Goal: Task Accomplishment & Management: Manage account settings

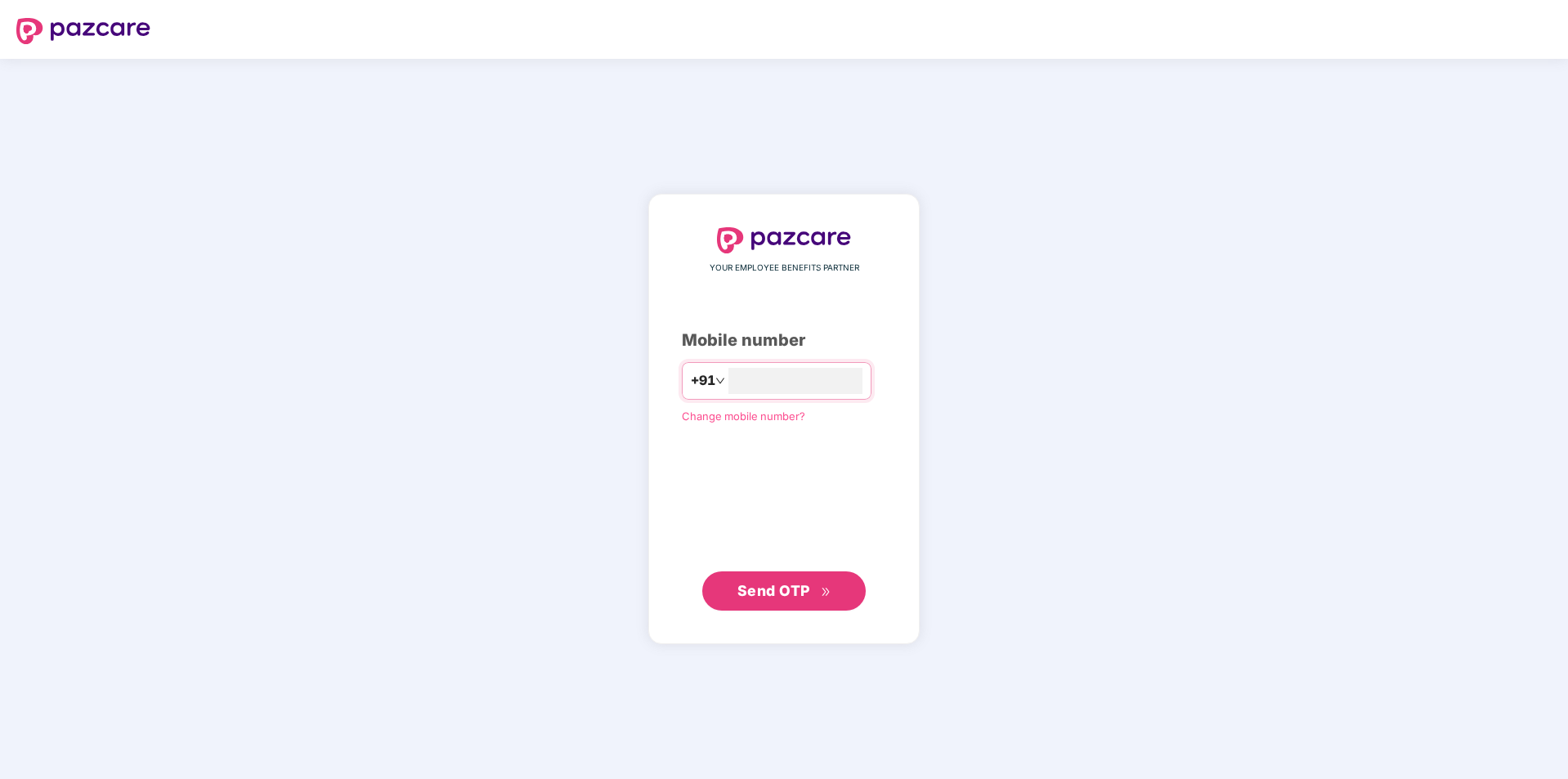
type input "**********"
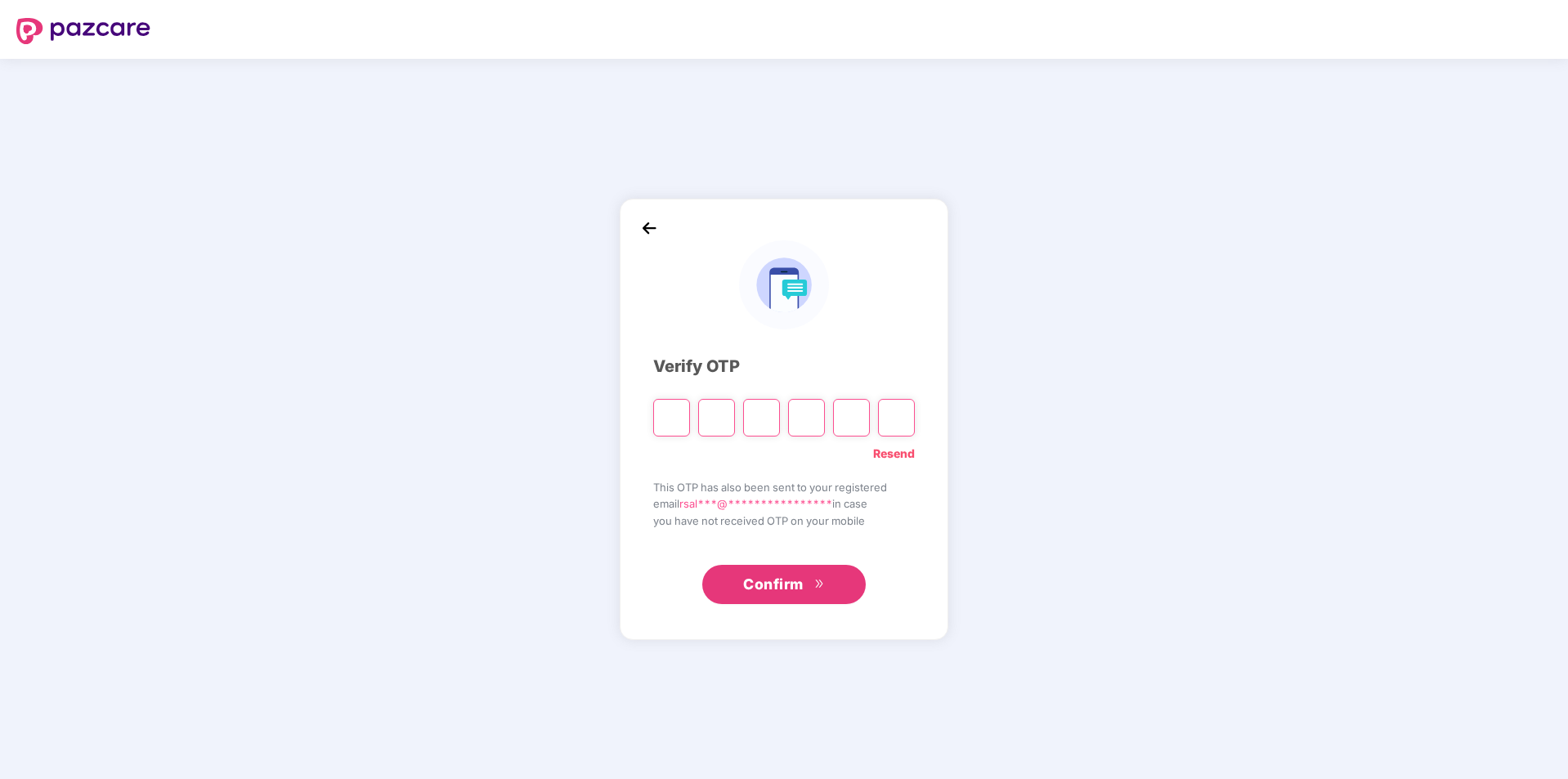
type input "*"
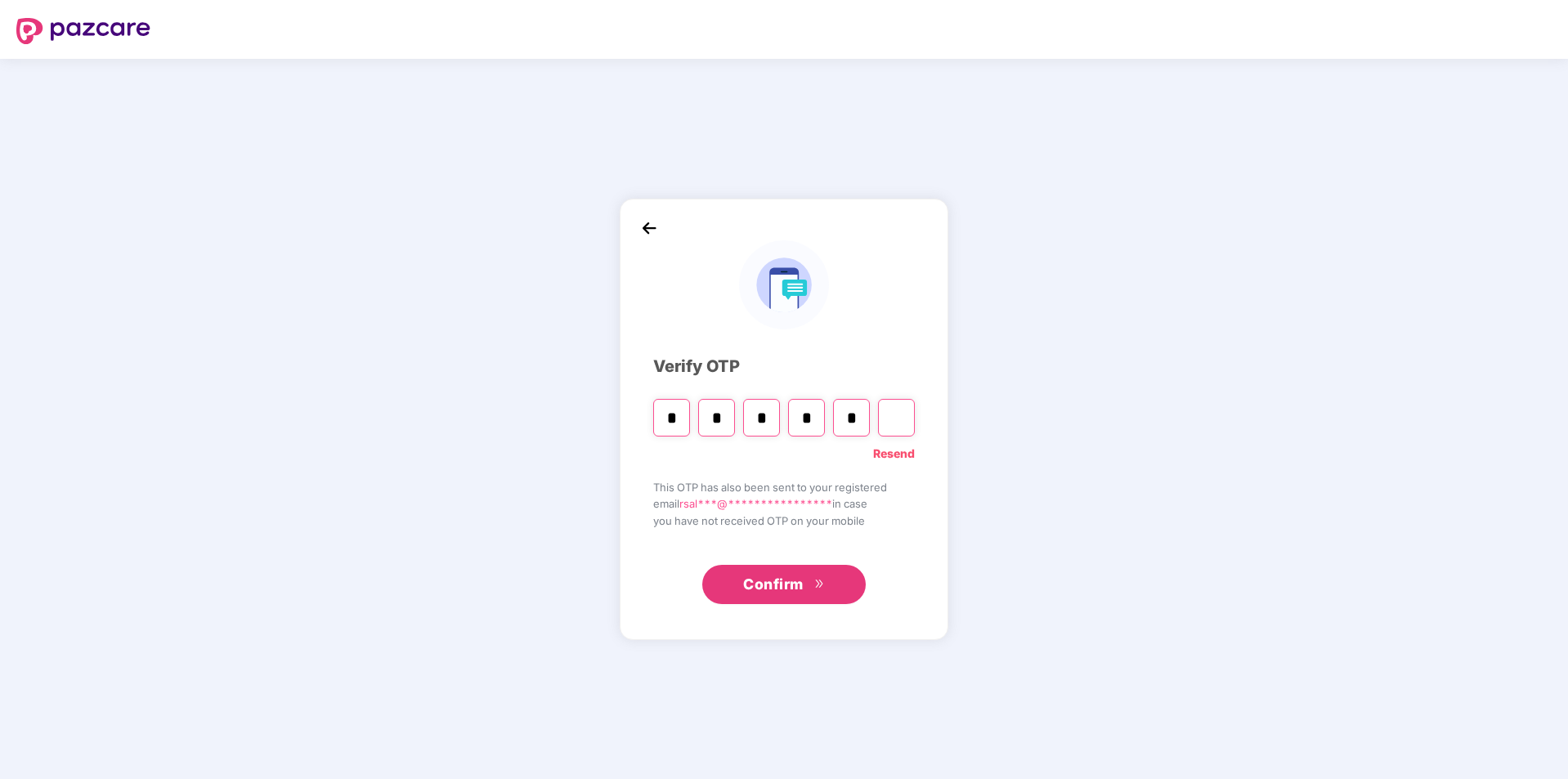
type input "*"
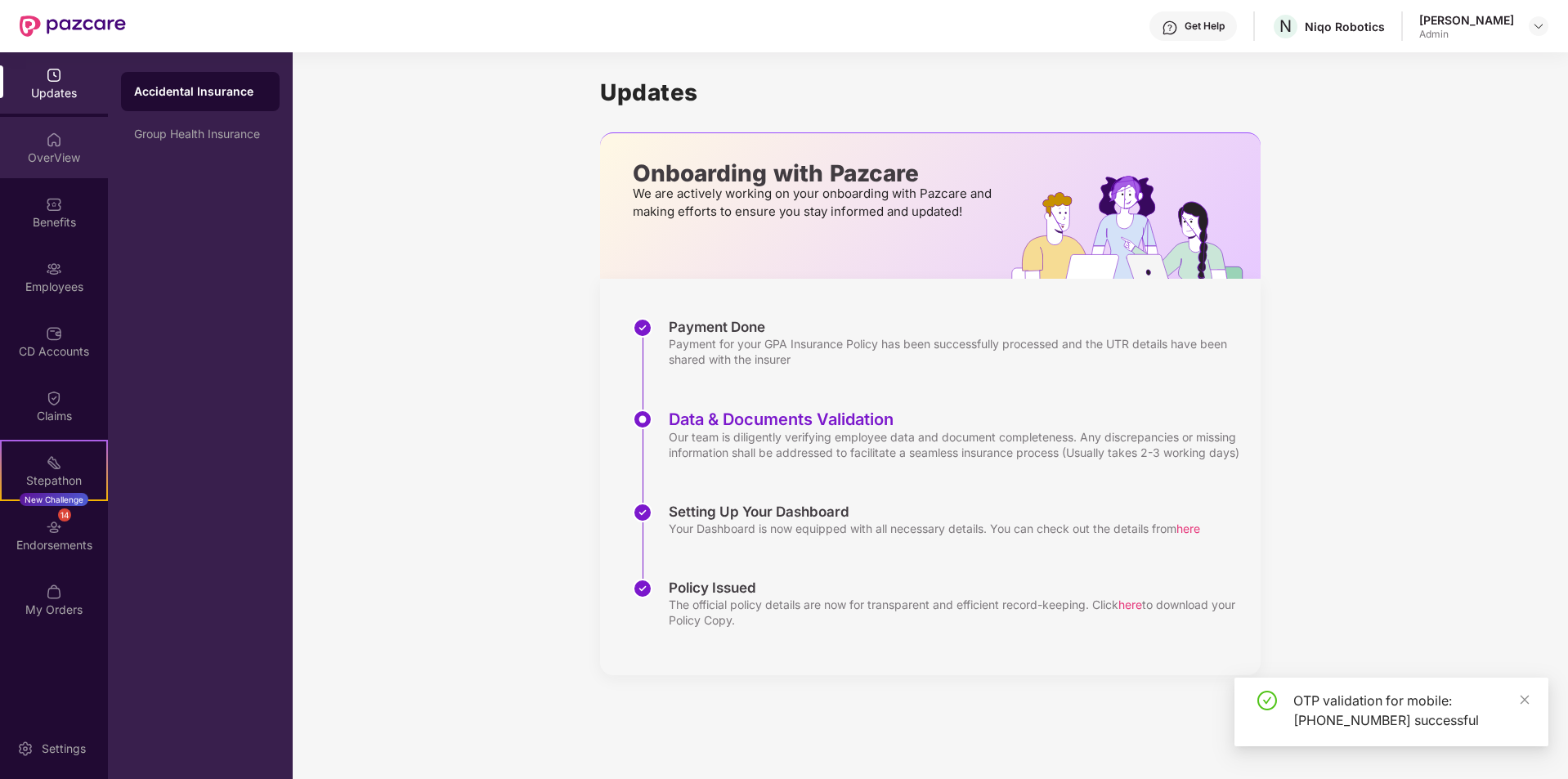
click at [19, 163] on div "OverView" at bounding box center [54, 157] width 108 height 16
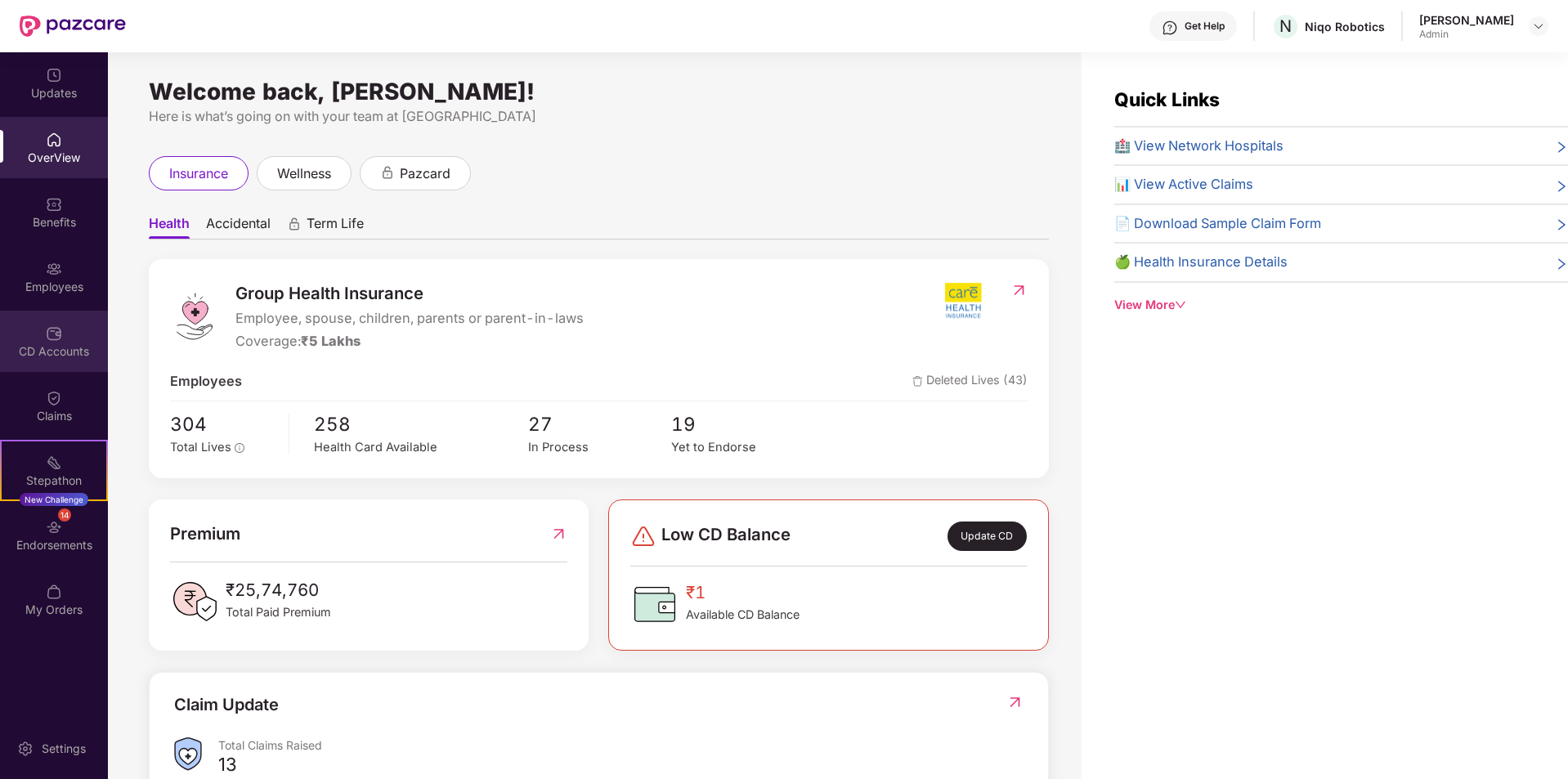
click at [45, 318] on div "CD Accounts" at bounding box center [54, 340] width 108 height 61
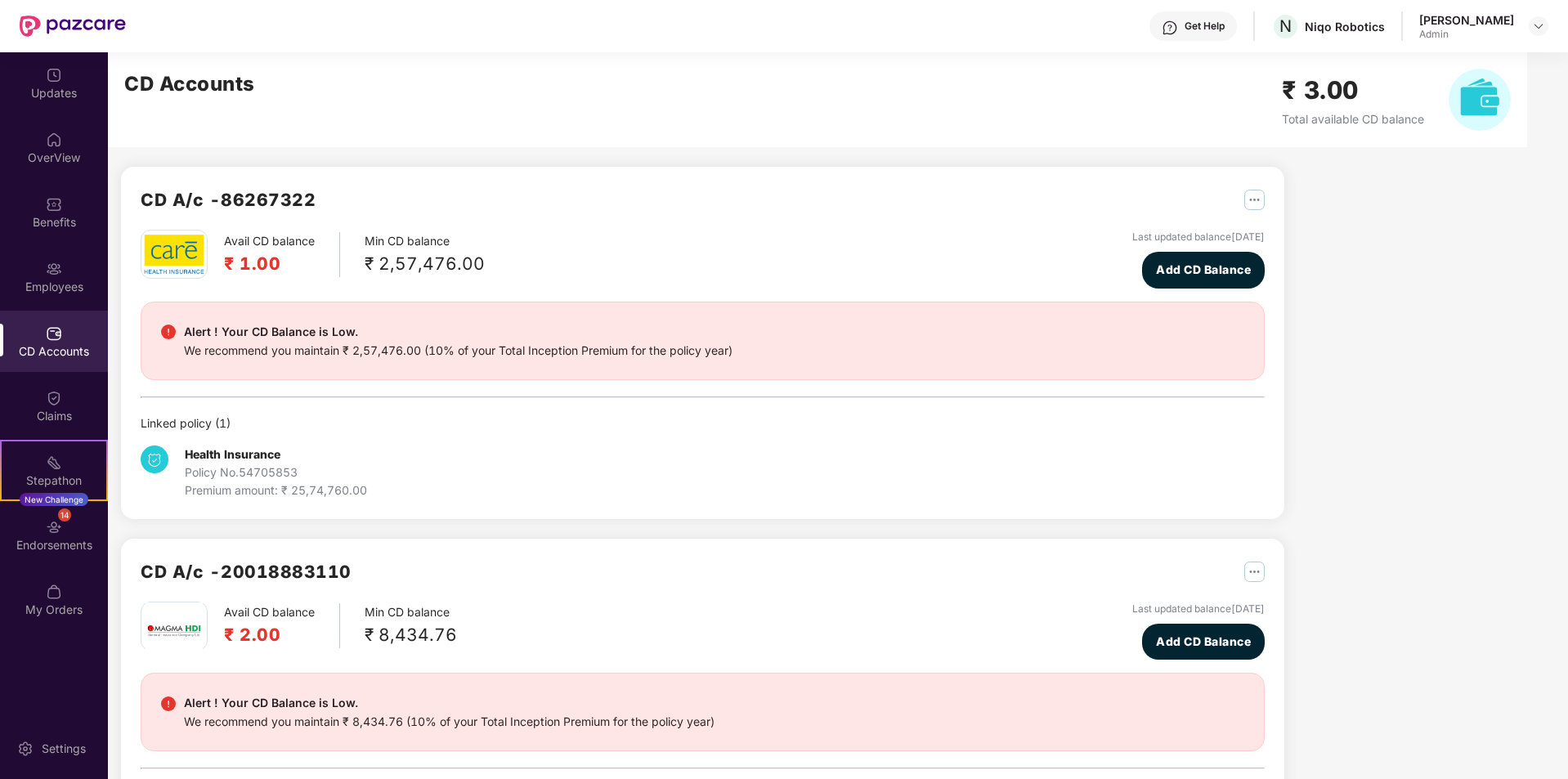
click at [192, 627] on img at bounding box center [174, 631] width 57 height 57
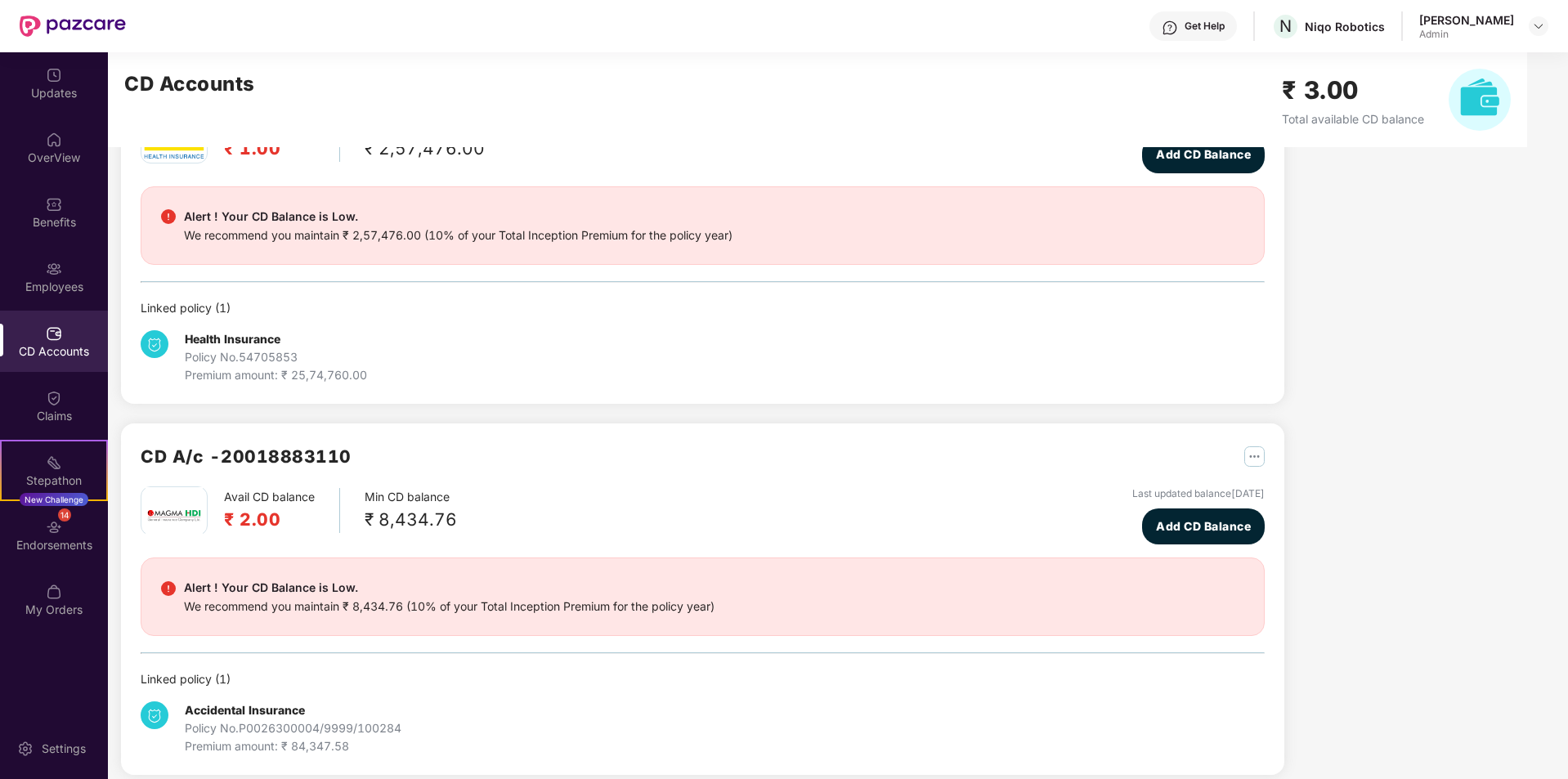
scroll to position [132, 0]
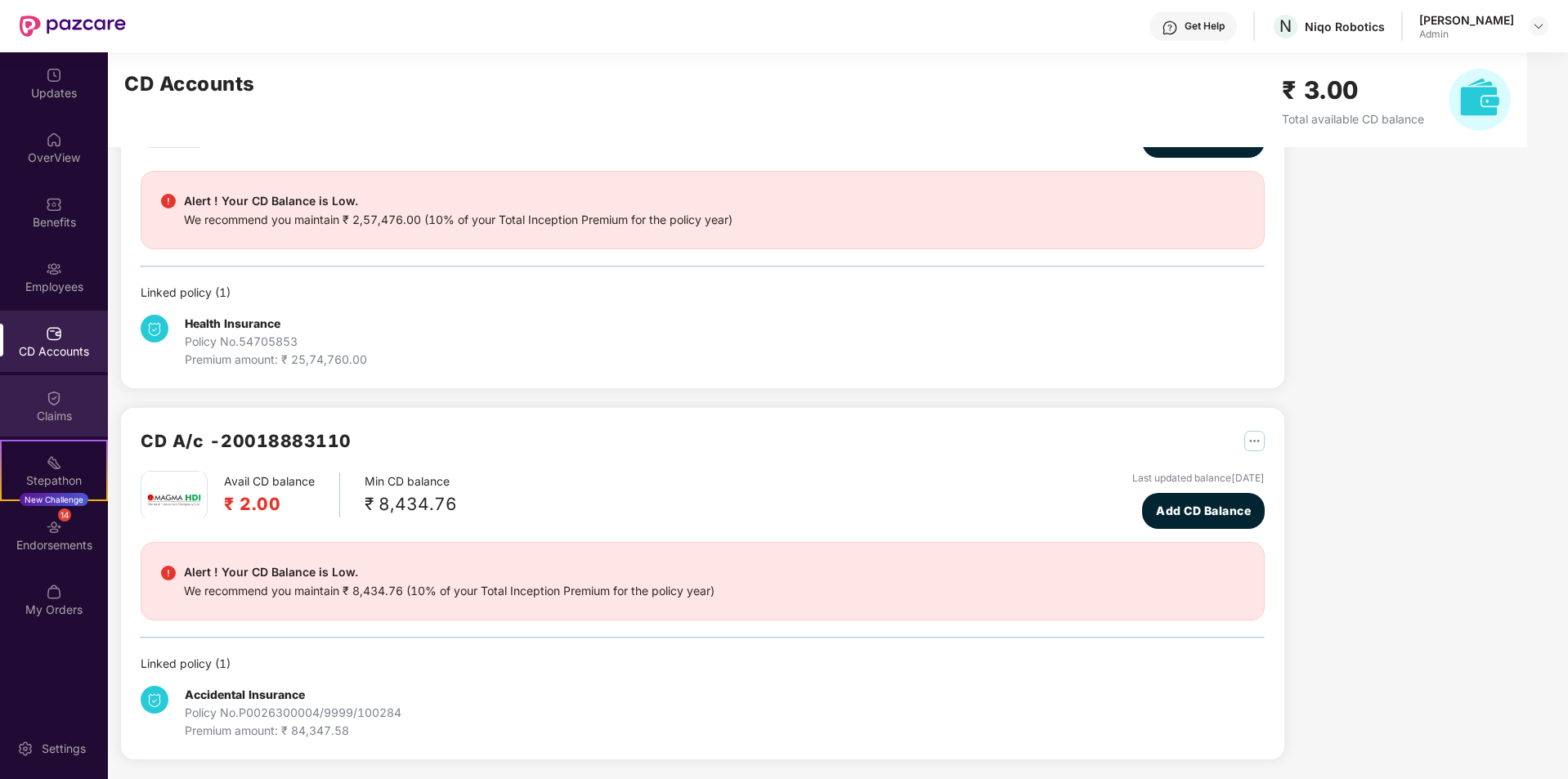
click at [55, 401] on img at bounding box center [54, 398] width 16 height 16
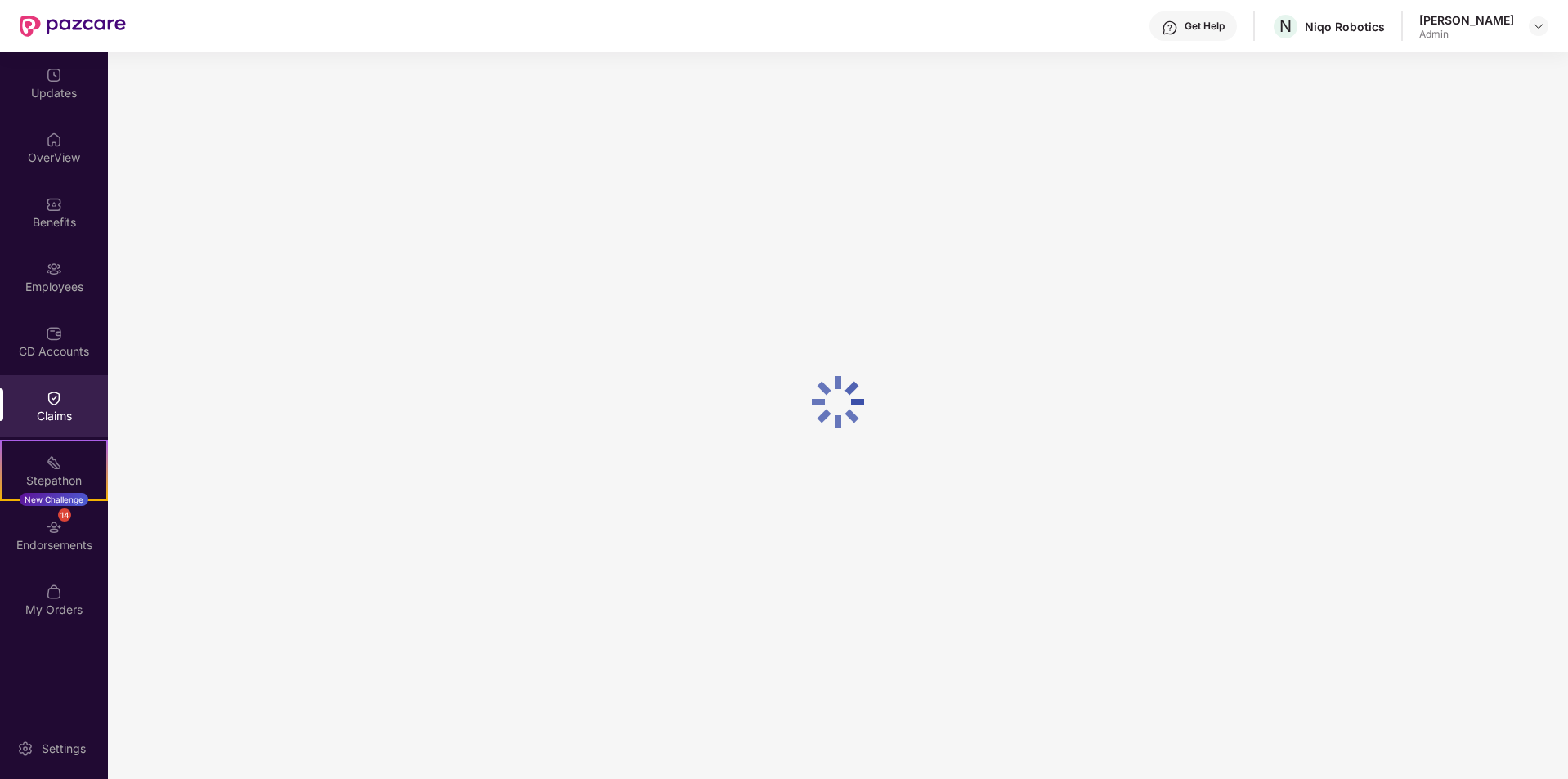
scroll to position [0, 0]
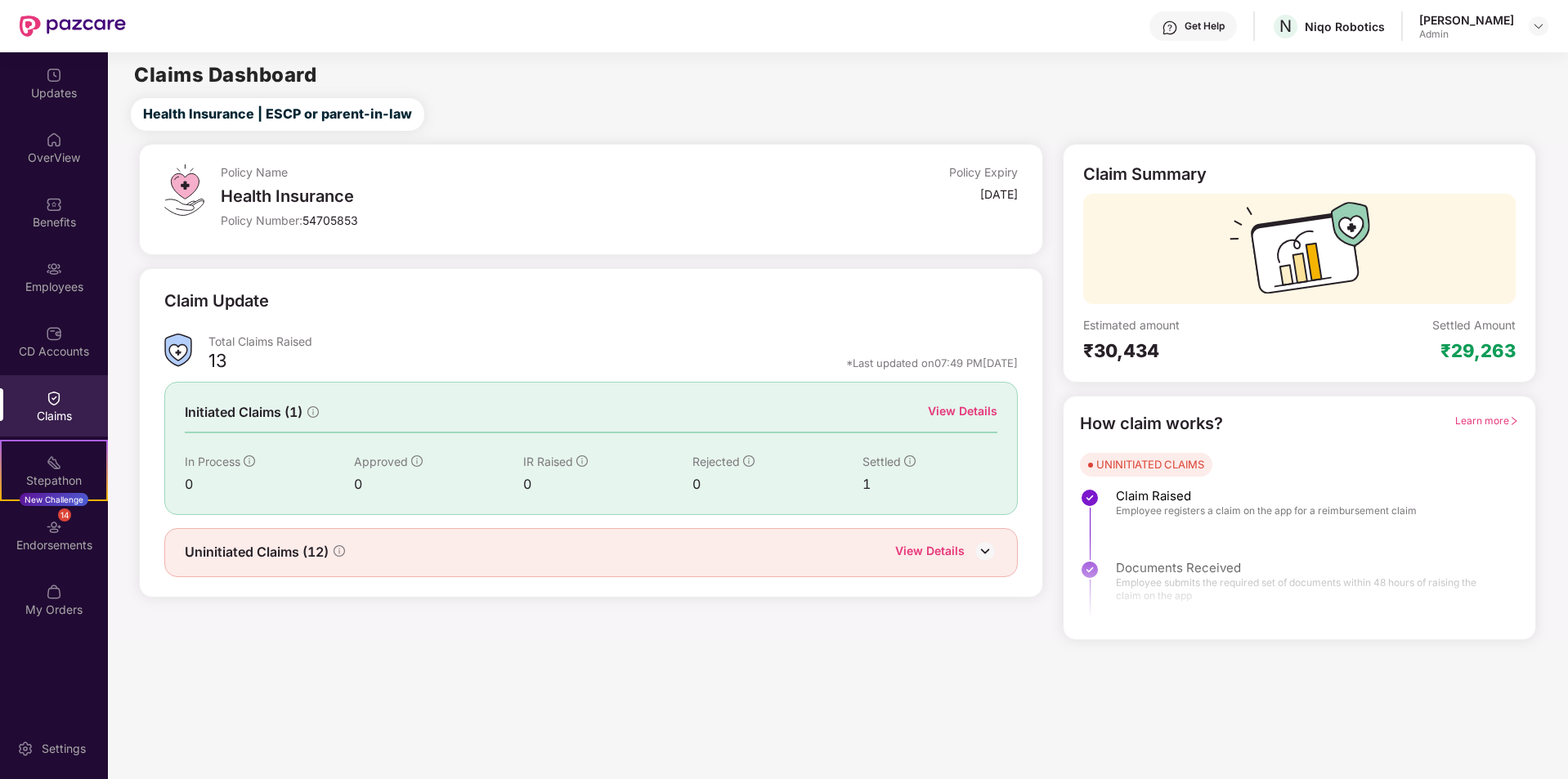
click at [234, 555] on span "Uninitiated Claims (12)" at bounding box center [257, 551] width 144 height 20
click at [921, 560] on div "View Details" at bounding box center [930, 551] width 69 height 21
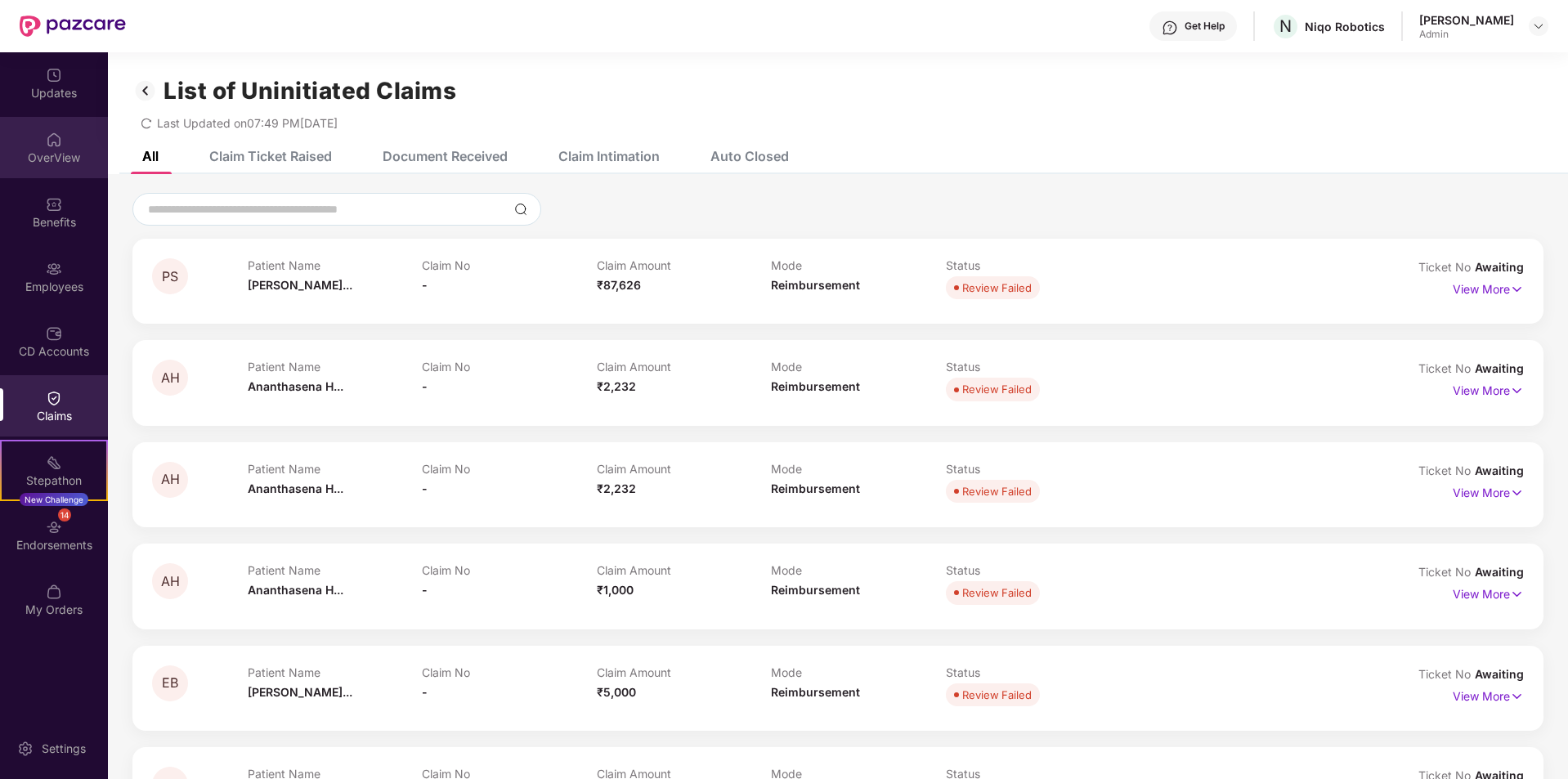
click at [52, 169] on div "OverView" at bounding box center [54, 147] width 108 height 61
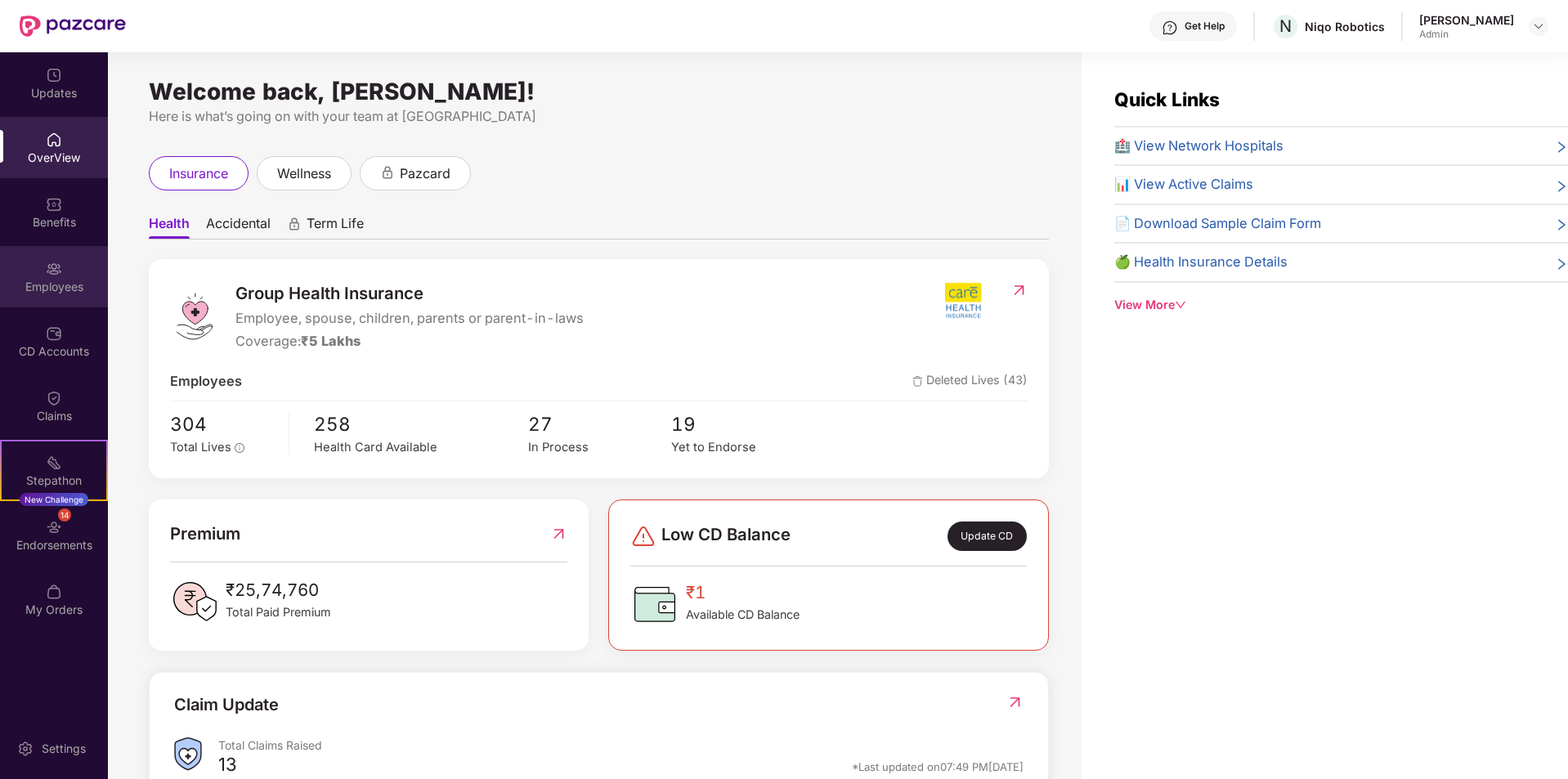
click at [68, 300] on div "Employees" at bounding box center [54, 276] width 108 height 61
